Goal: Transaction & Acquisition: Purchase product/service

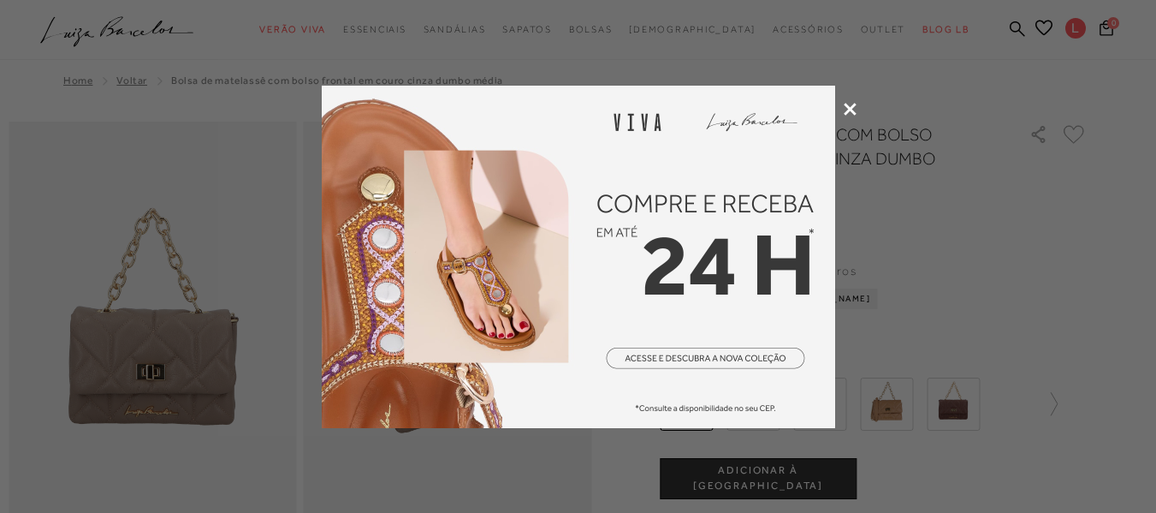
click at [842, 105] on div at bounding box center [578, 256] width 1156 height 513
click at [848, 109] on icon at bounding box center [850, 109] width 13 height 13
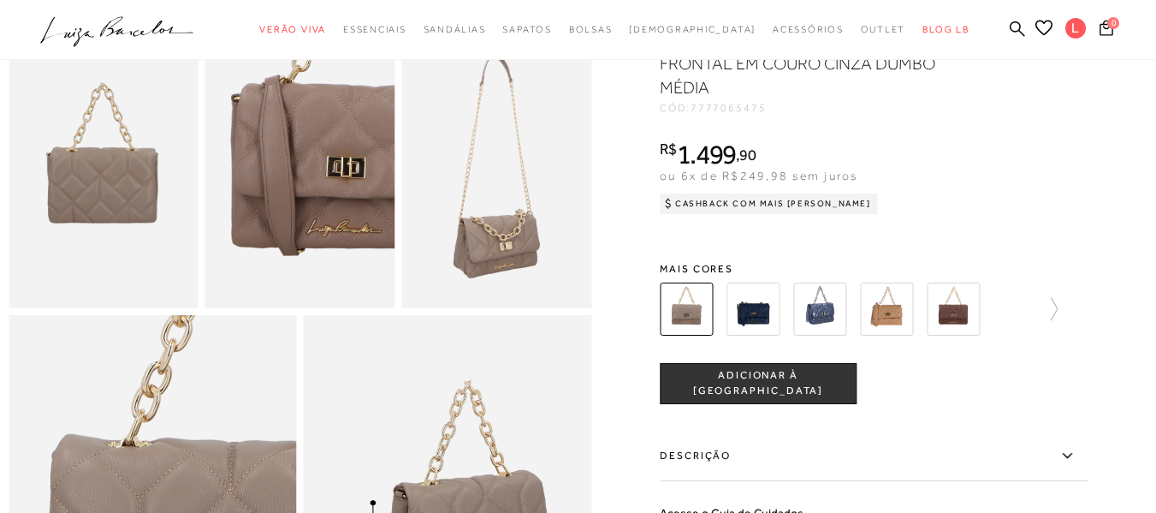
scroll to position [514, 0]
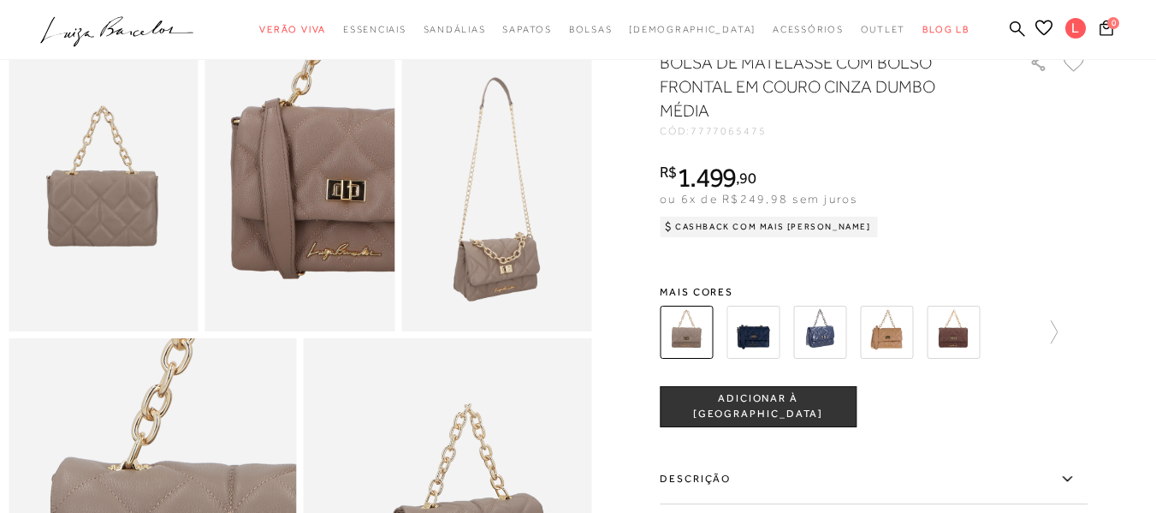
click at [1068, 356] on div at bounding box center [874, 331] width 428 height 63
click at [1052, 344] on icon at bounding box center [1046, 332] width 24 height 24
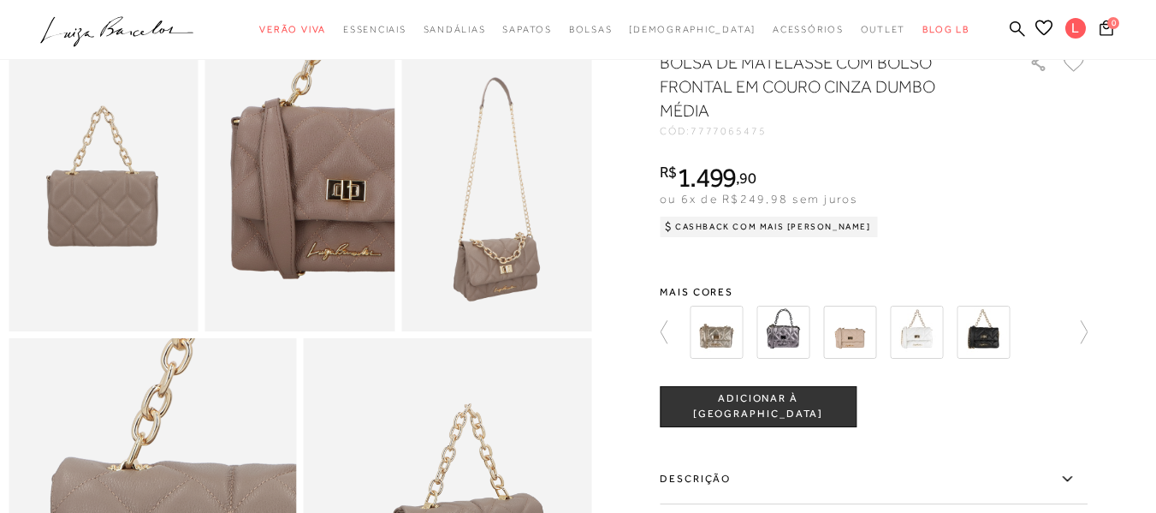
click at [1099, 356] on div at bounding box center [578, 189] width 1139 height 1162
click at [1078, 344] on icon at bounding box center [1076, 332] width 24 height 24
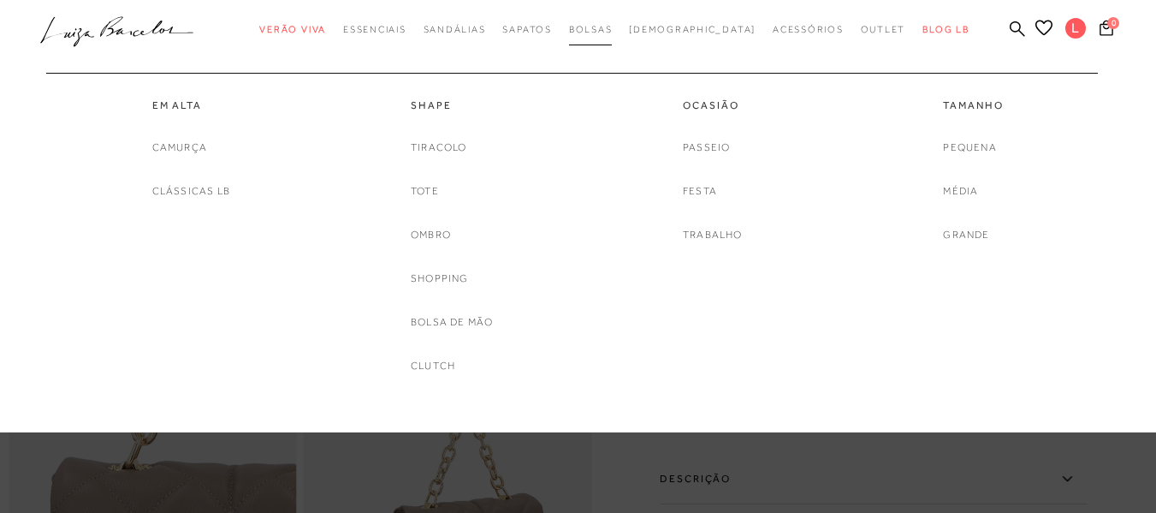
click at [613, 22] on link "Bolsas" at bounding box center [591, 30] width 44 height 32
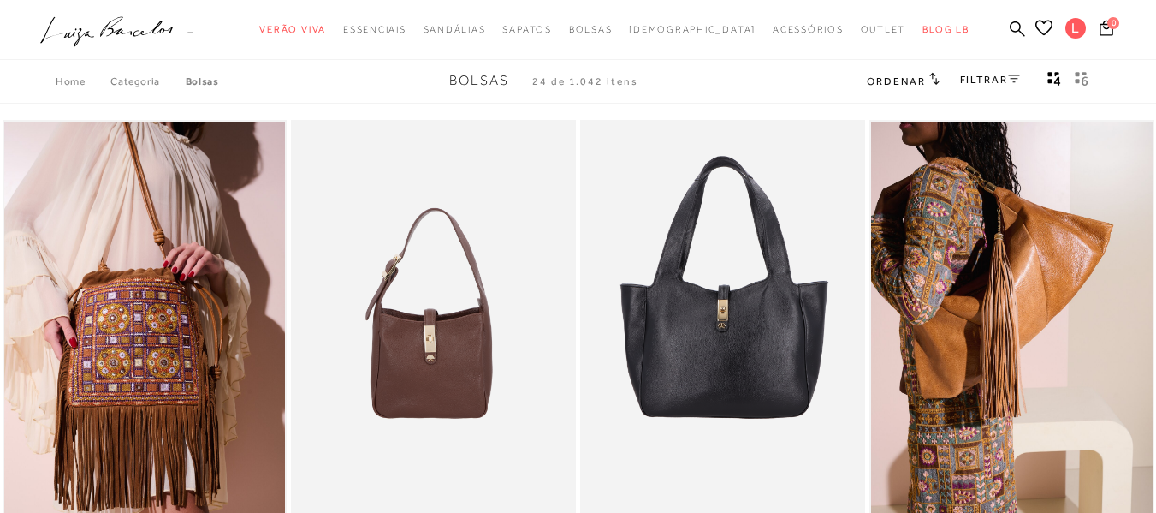
click at [971, 81] on link "FILTRAR" at bounding box center [990, 80] width 60 height 12
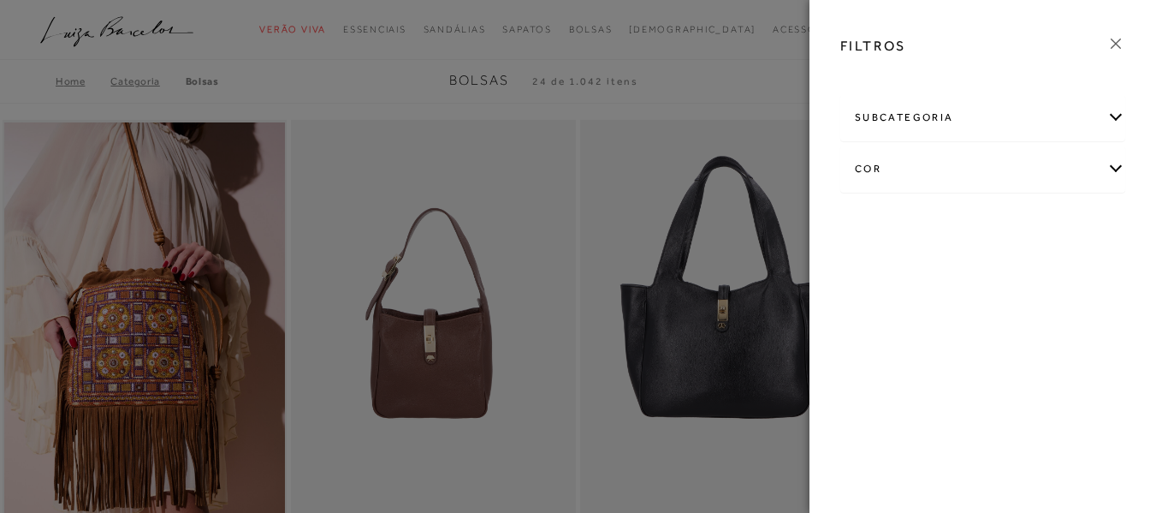
click at [932, 171] on div "cor" at bounding box center [982, 168] width 283 height 45
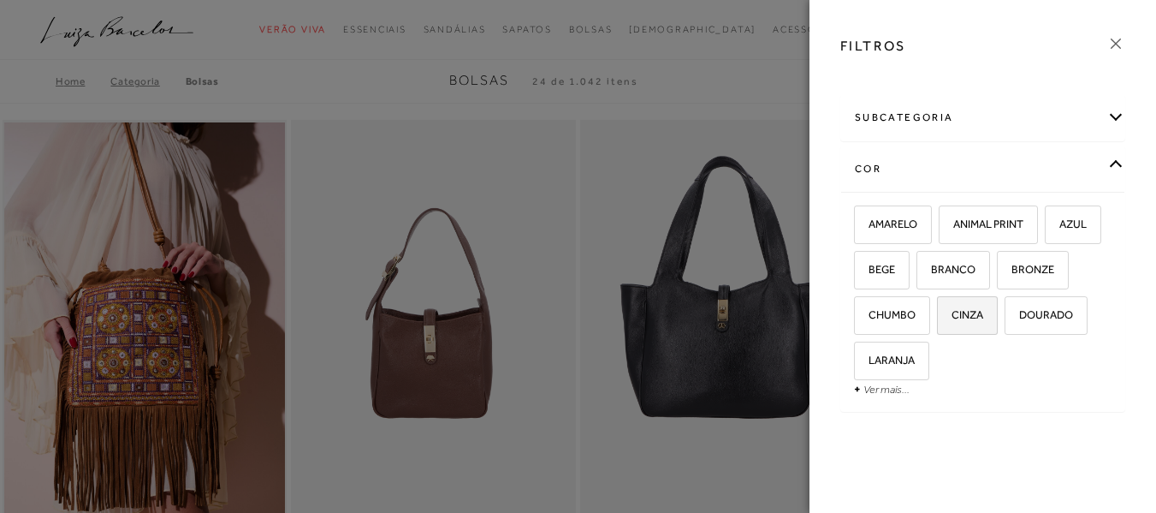
click at [997, 306] on label "CINZA" at bounding box center [967, 315] width 59 height 37
click at [952, 309] on input "CINZA" at bounding box center [943, 317] width 17 height 17
checkbox input "true"
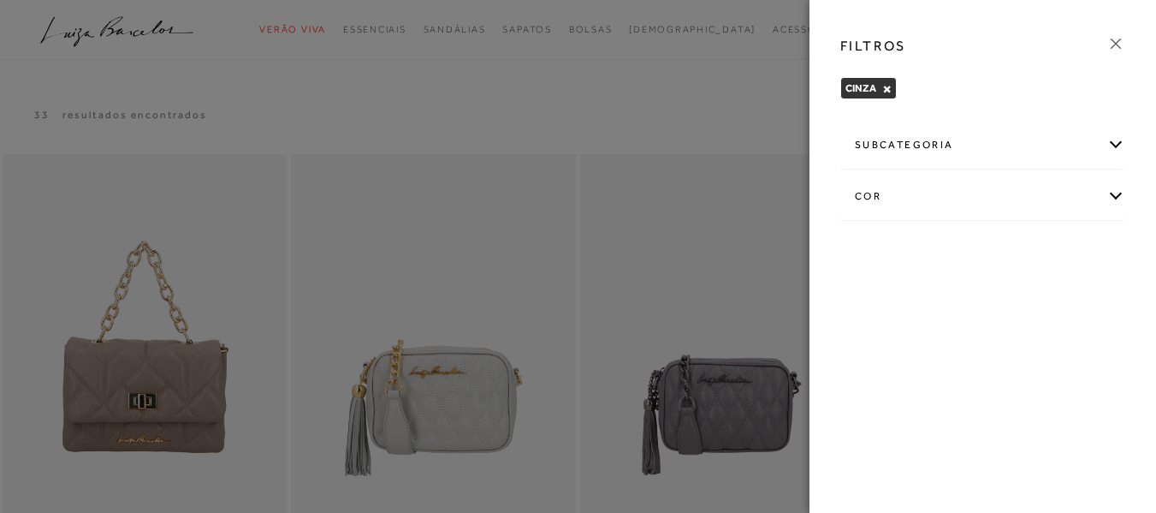
click at [1115, 37] on icon at bounding box center [1116, 43] width 19 height 19
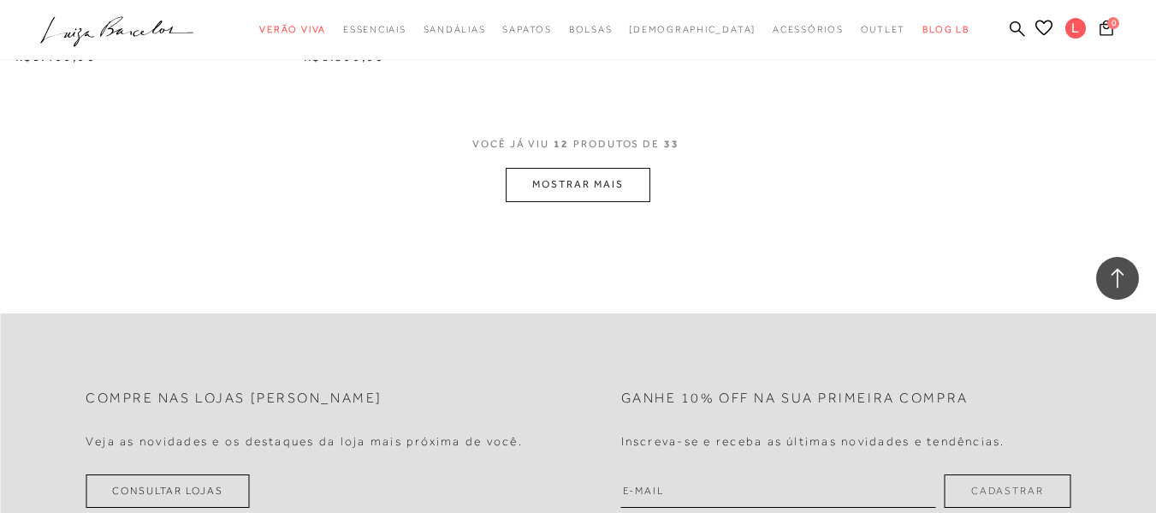
scroll to position [1712, 0]
click at [531, 171] on button "MOSTRAR MAIS" at bounding box center [578, 187] width 144 height 33
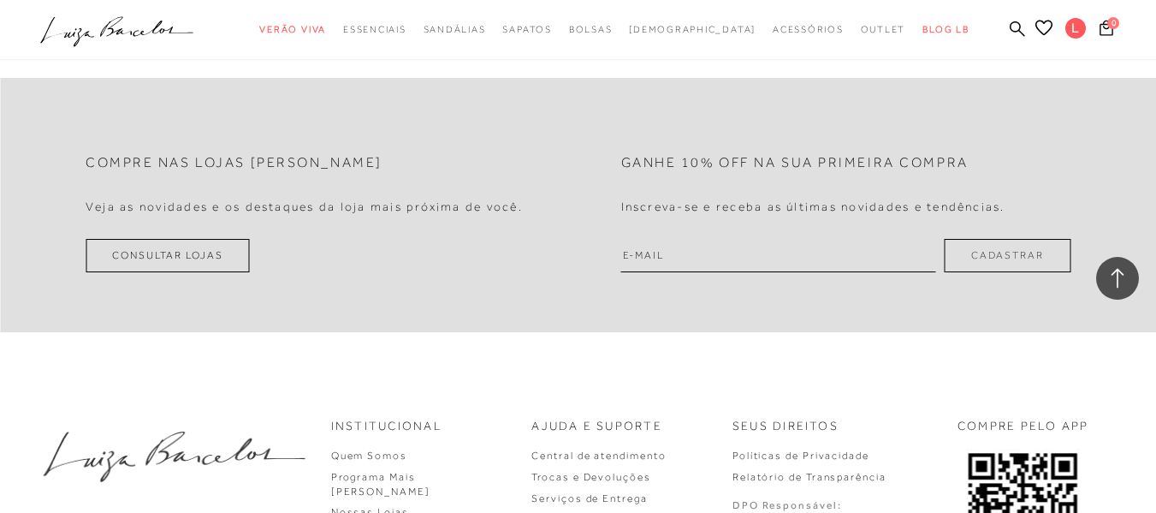
scroll to position [3766, 0]
